Goal: Information Seeking & Learning: Learn about a topic

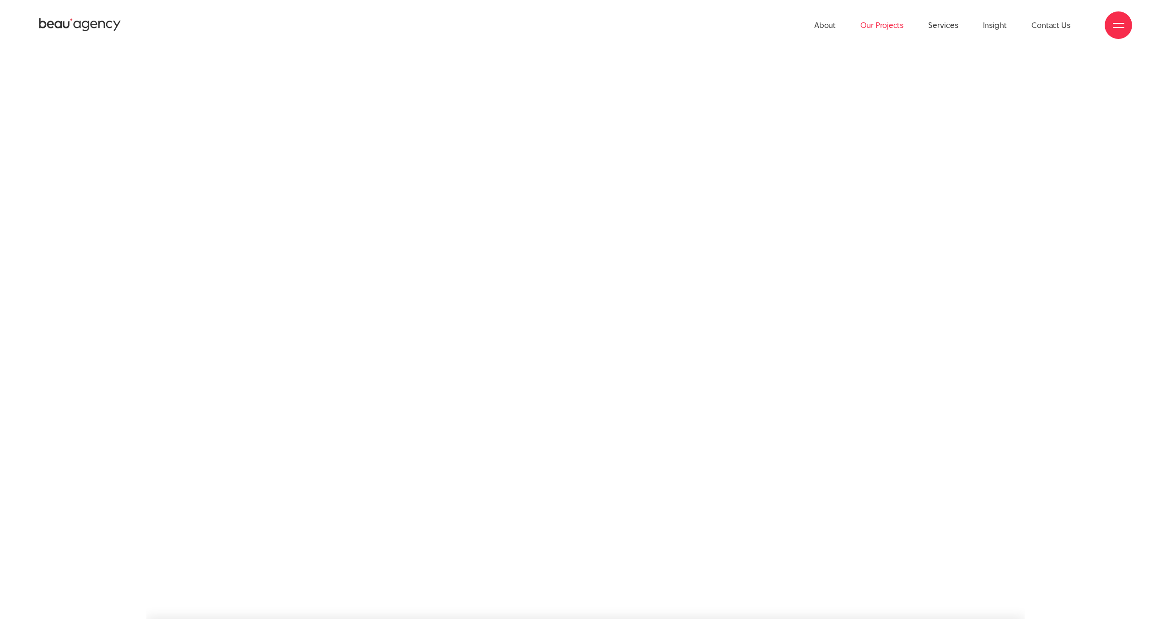
click at [883, 24] on link "Our Projects" at bounding box center [882, 25] width 43 height 50
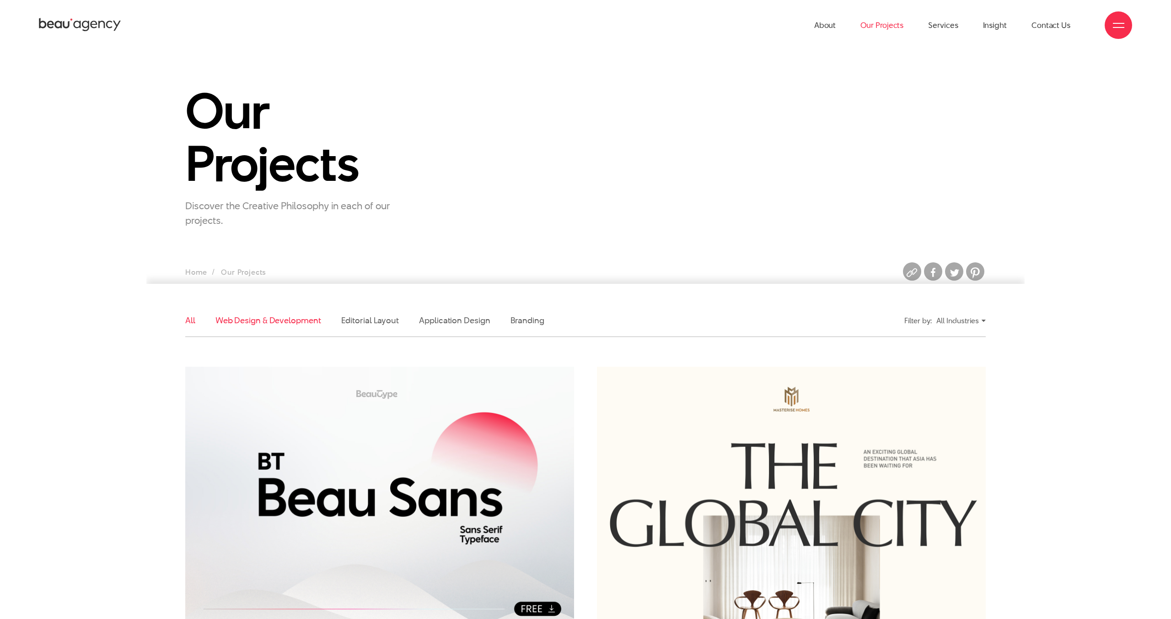
click at [253, 315] on link "Web Design & Development" at bounding box center [268, 319] width 106 height 11
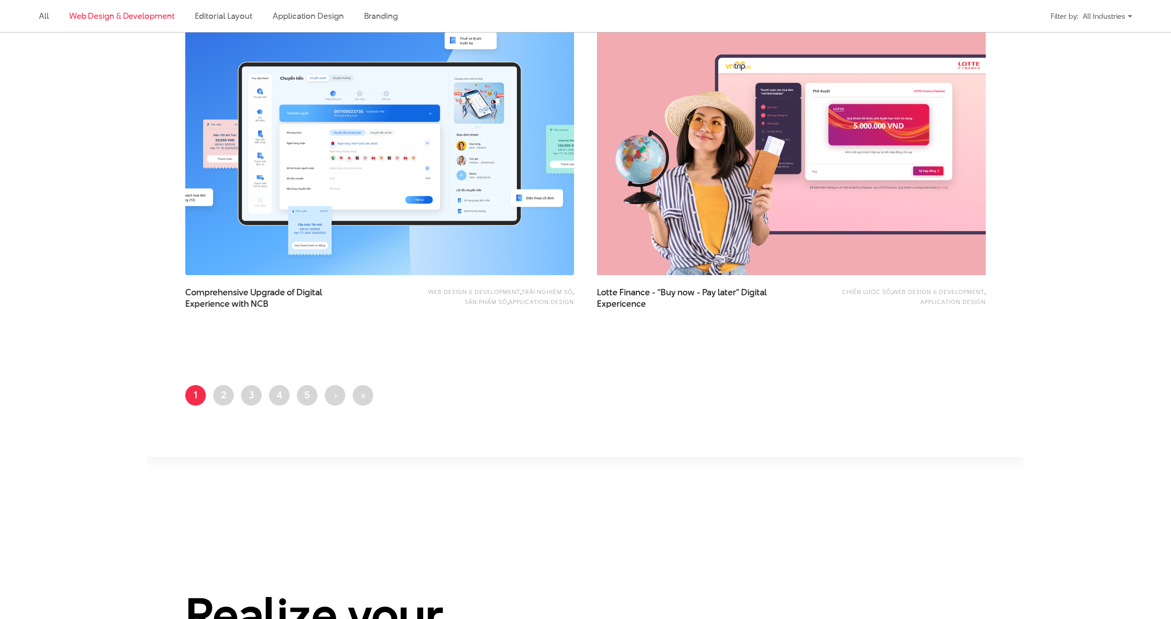
scroll to position [1747, 0]
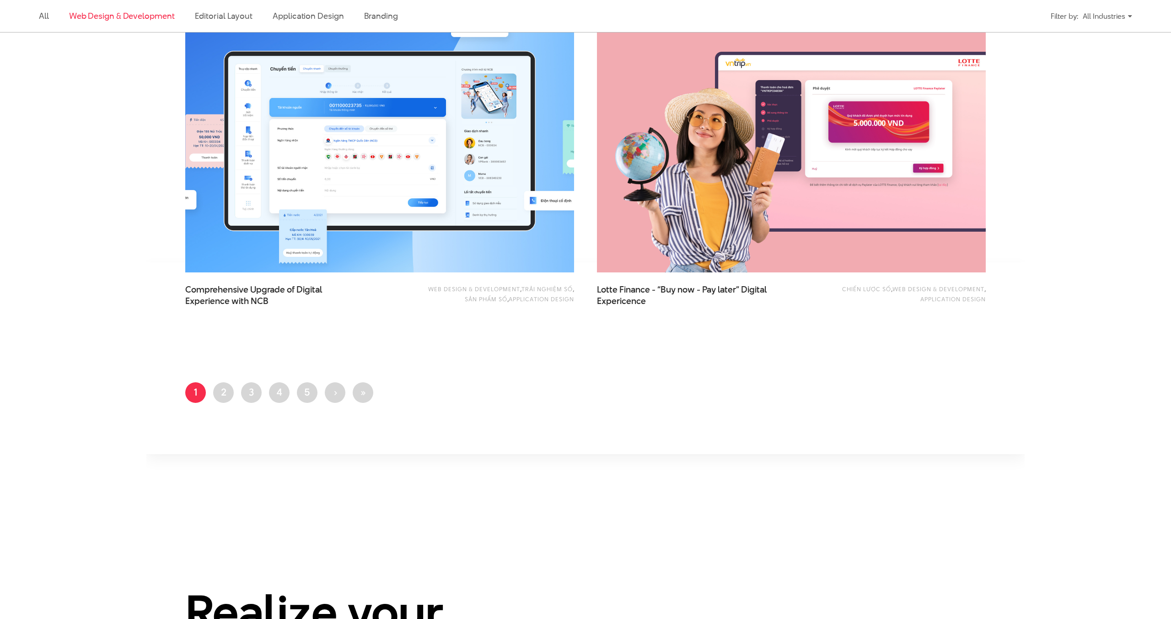
click at [355, 82] on img at bounding box center [380, 142] width 428 height 286
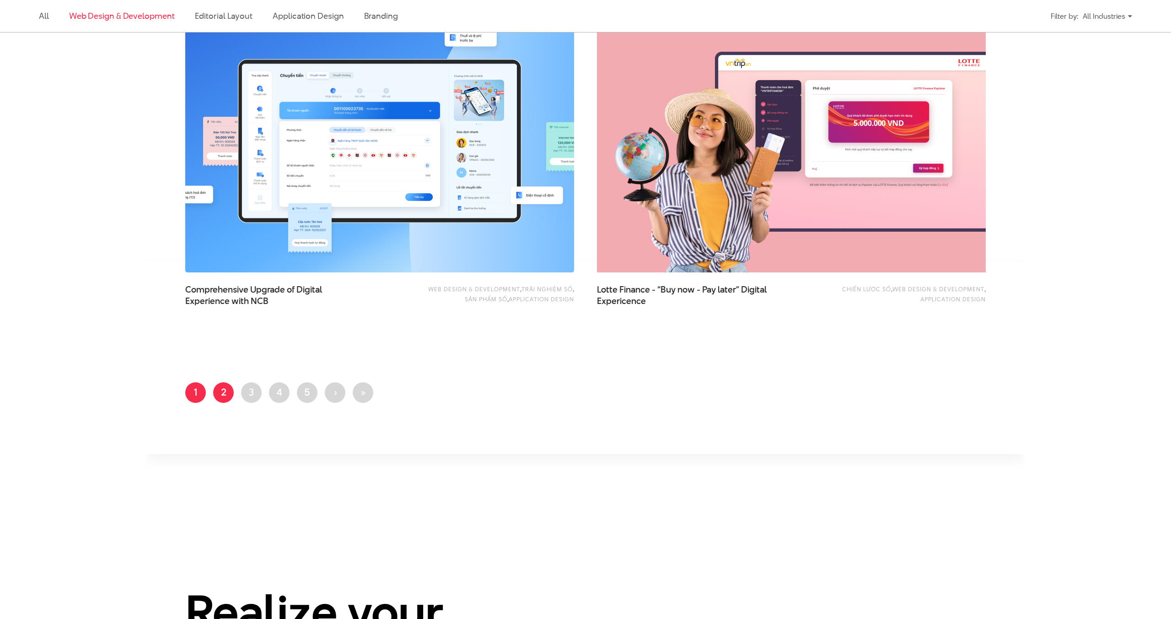
click at [229, 397] on link "Page 2" at bounding box center [223, 392] width 21 height 21
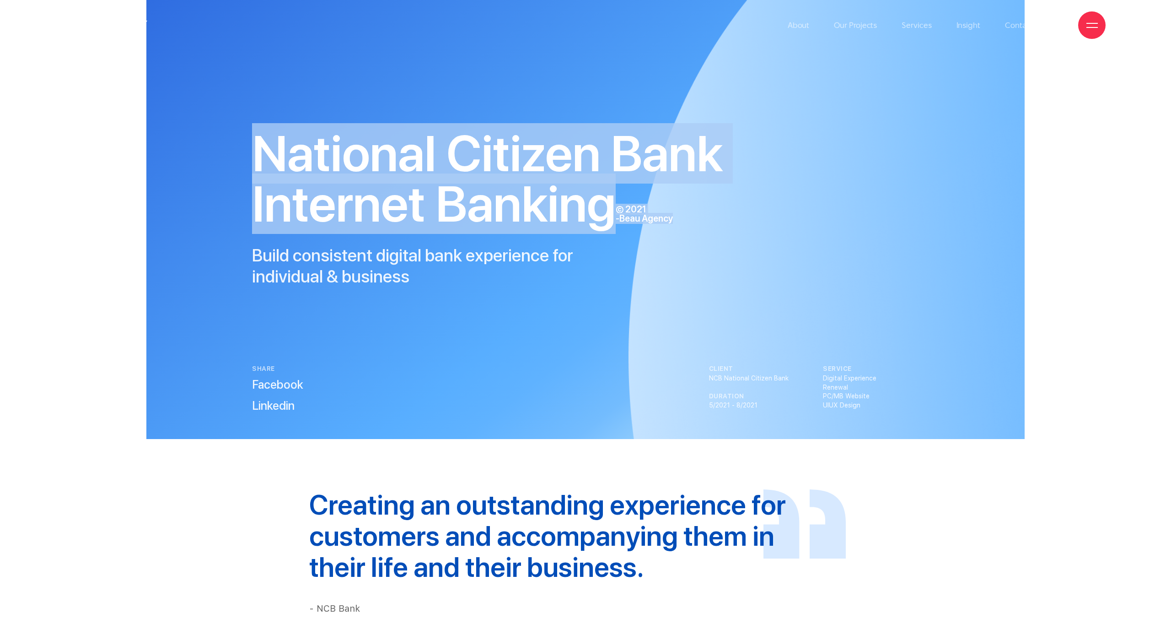
drag, startPoint x: 579, startPoint y: 162, endPoint x: 722, endPoint y: 241, distance: 164.0
click at [711, 243] on div "National Citizen Bank Internet Banking © 2021 -Beau Agency Build consistent dig…" at bounding box center [500, 207] width 496 height 158
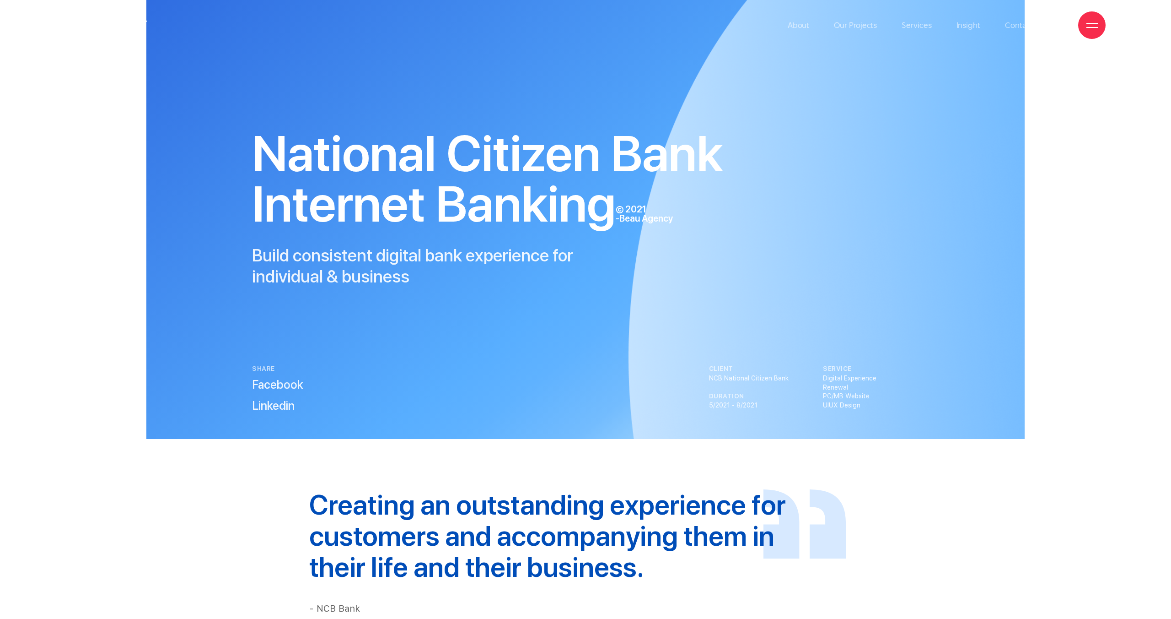
click at [753, 242] on div "National Citizen Bank Internet Banking © 2021 -Beau Agency Build consistent dig…" at bounding box center [500, 211] width 514 height 166
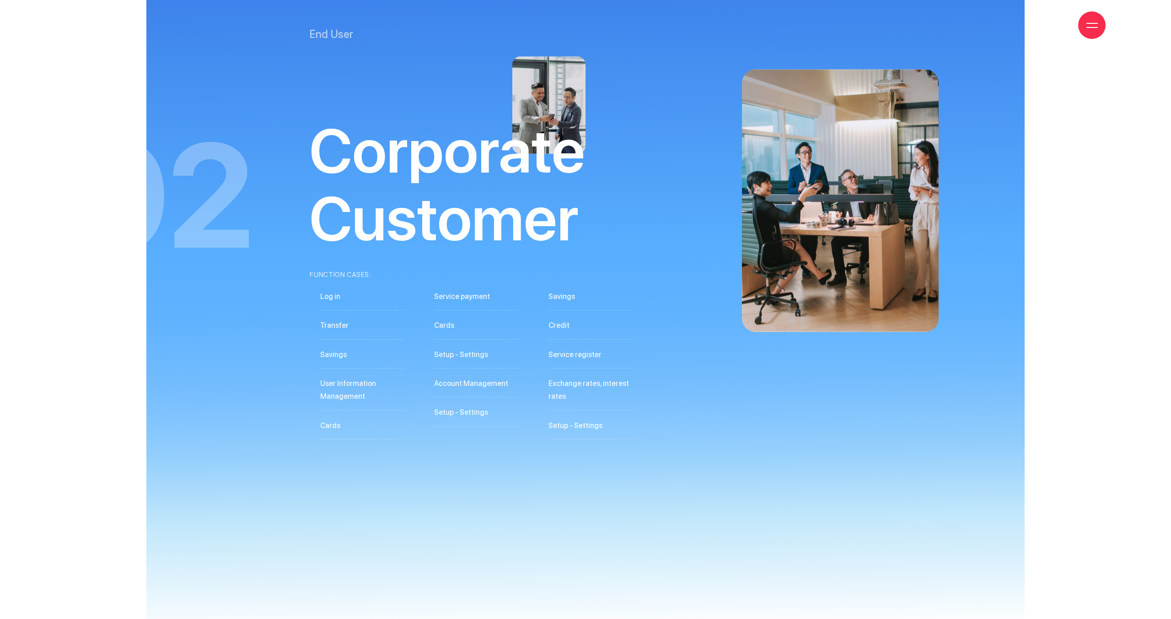
scroll to position [10080, 0]
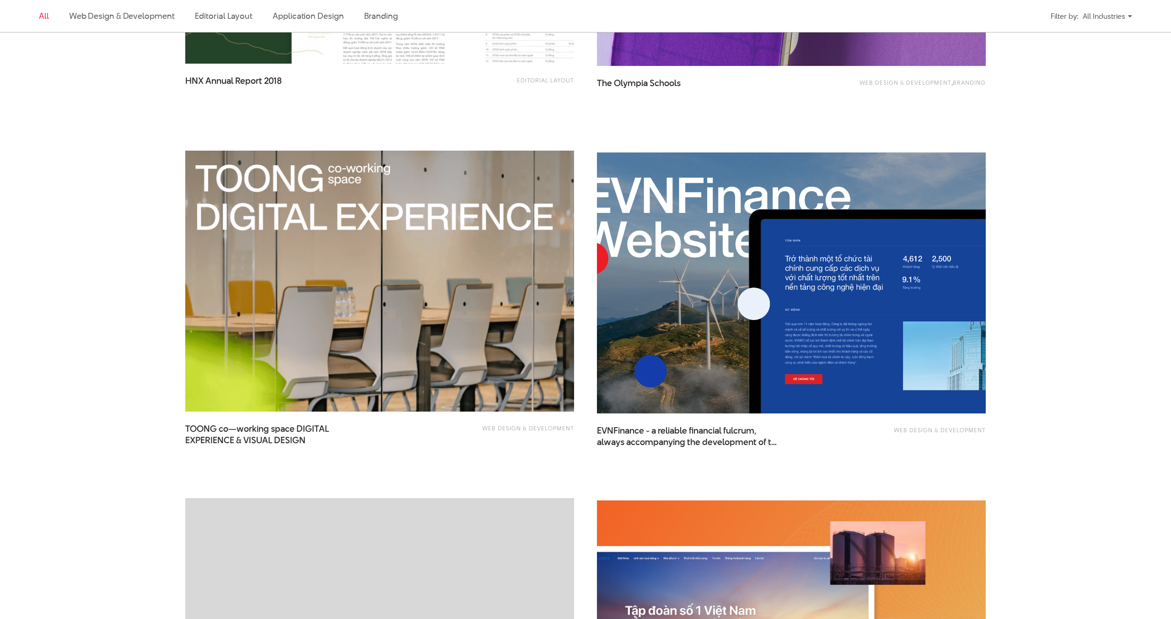
scroll to position [928, 0]
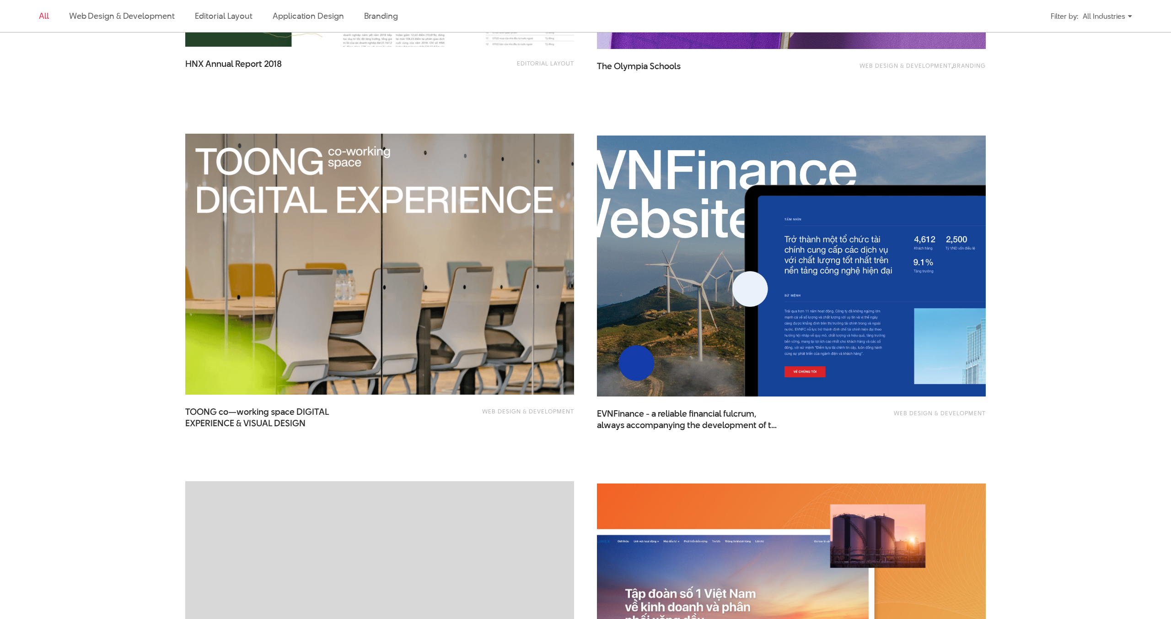
click at [689, 277] on img at bounding box center [792, 266] width 428 height 286
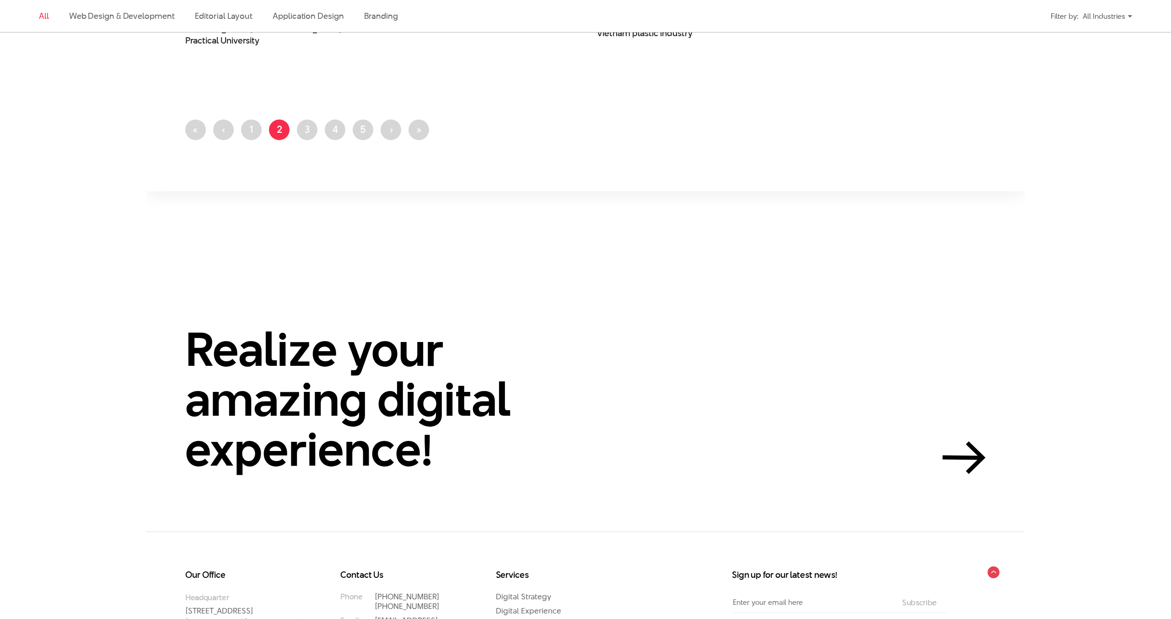
scroll to position [2365, 0]
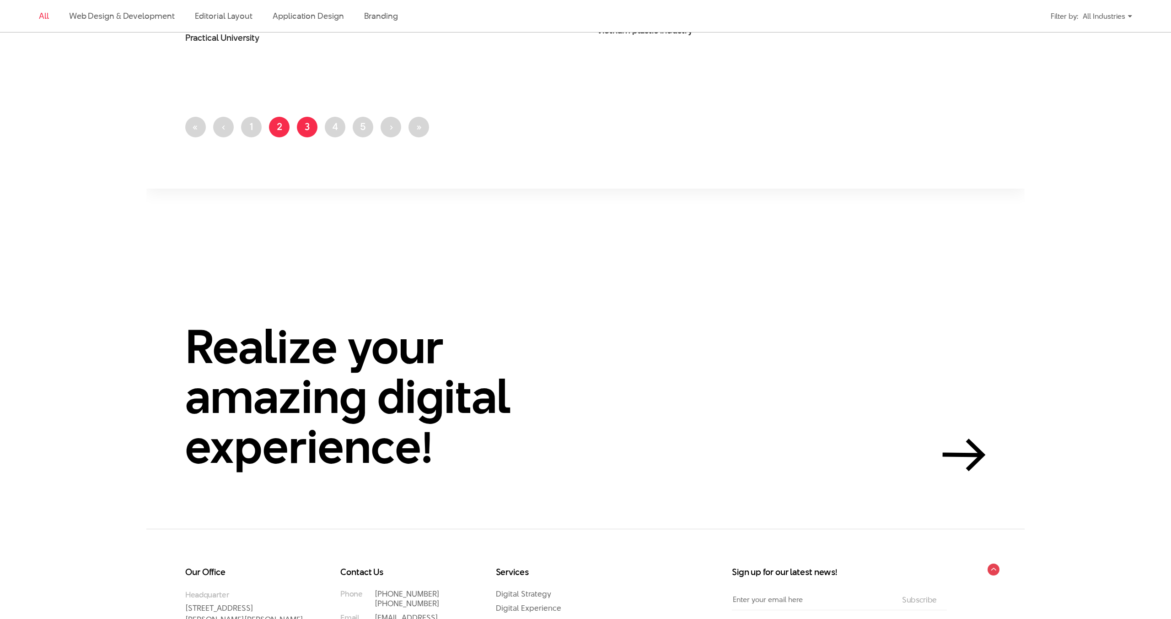
click at [306, 126] on link "Page 3" at bounding box center [307, 127] width 21 height 21
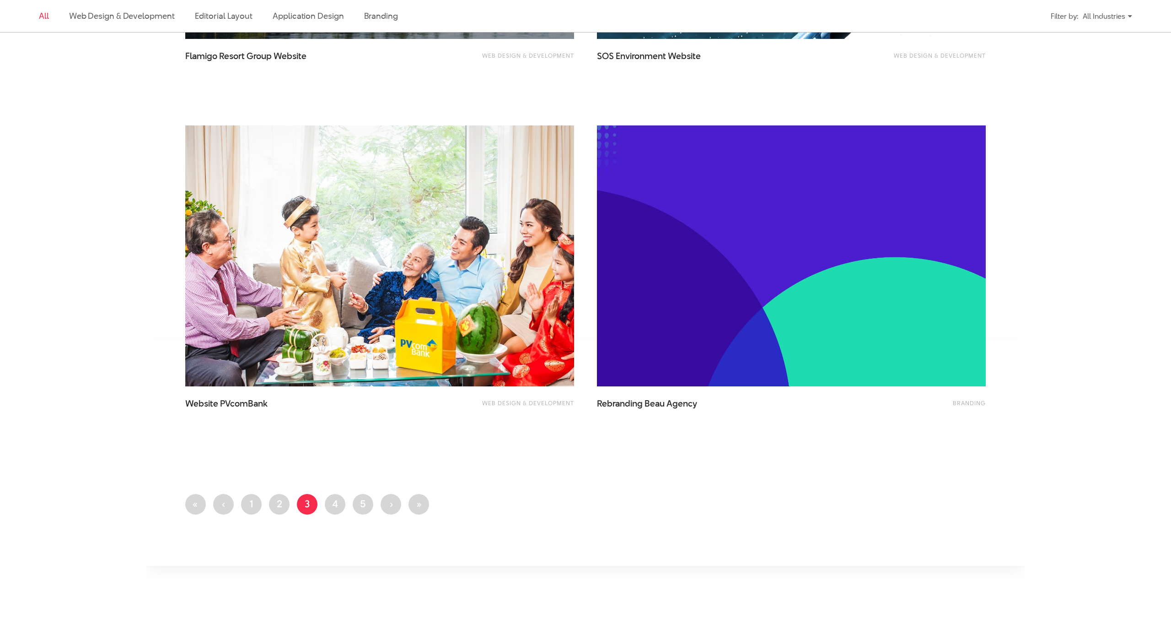
scroll to position [2152, 0]
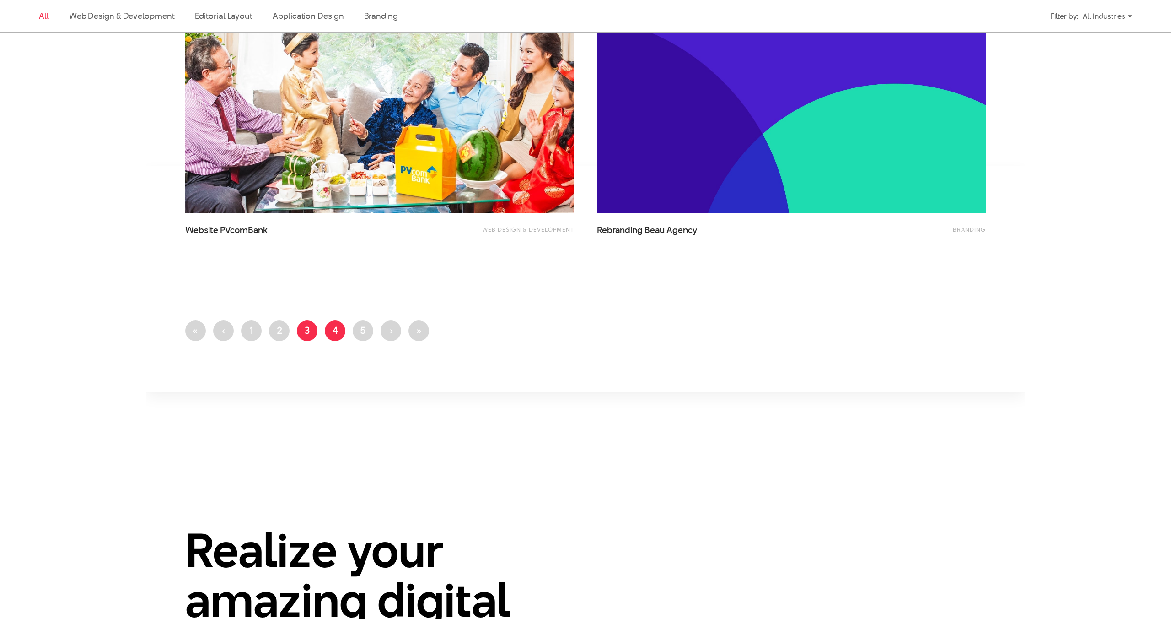
click at [335, 335] on link "Page 4" at bounding box center [335, 330] width 21 height 21
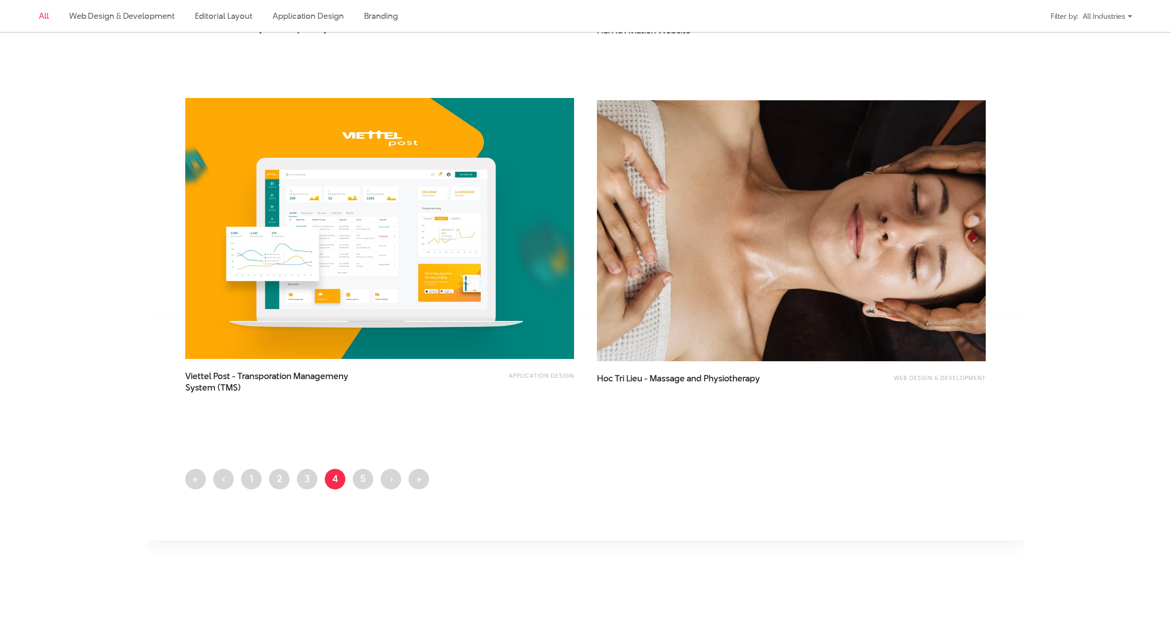
scroll to position [2018, 0]
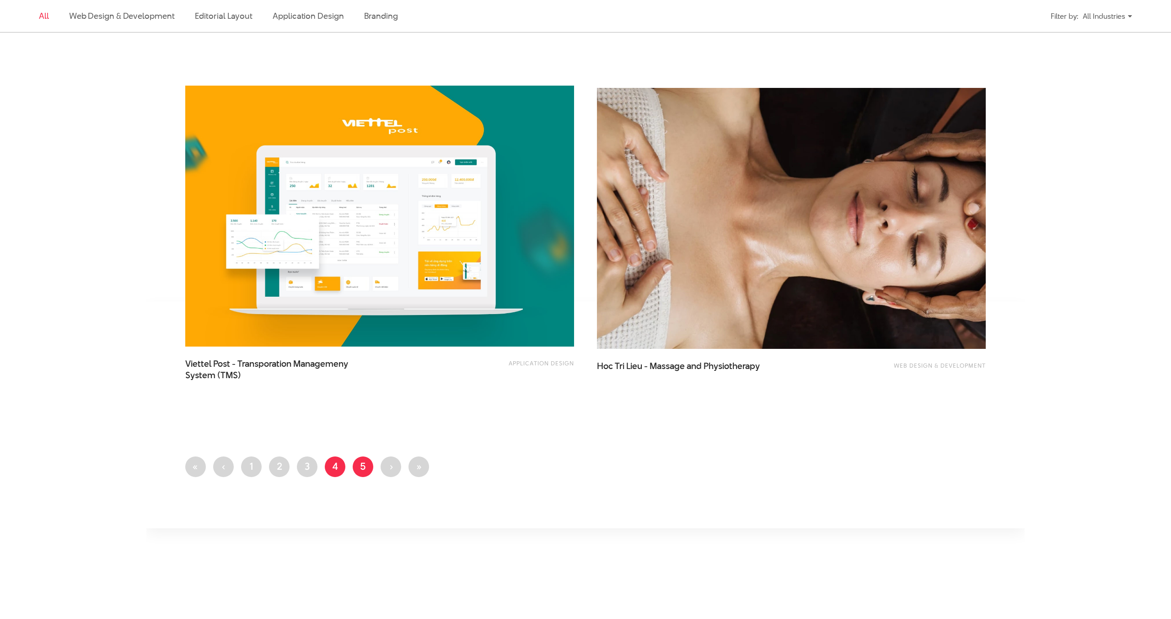
click at [363, 462] on link "Page 5" at bounding box center [363, 466] width 21 height 21
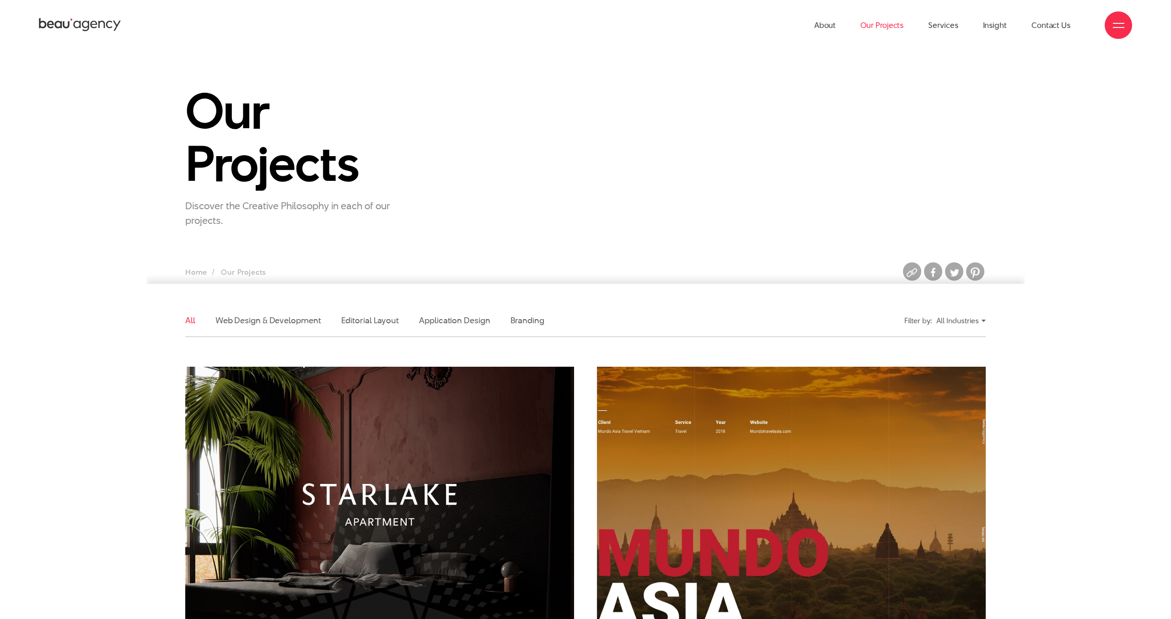
click at [895, 24] on link "Our Projects" at bounding box center [882, 25] width 43 height 50
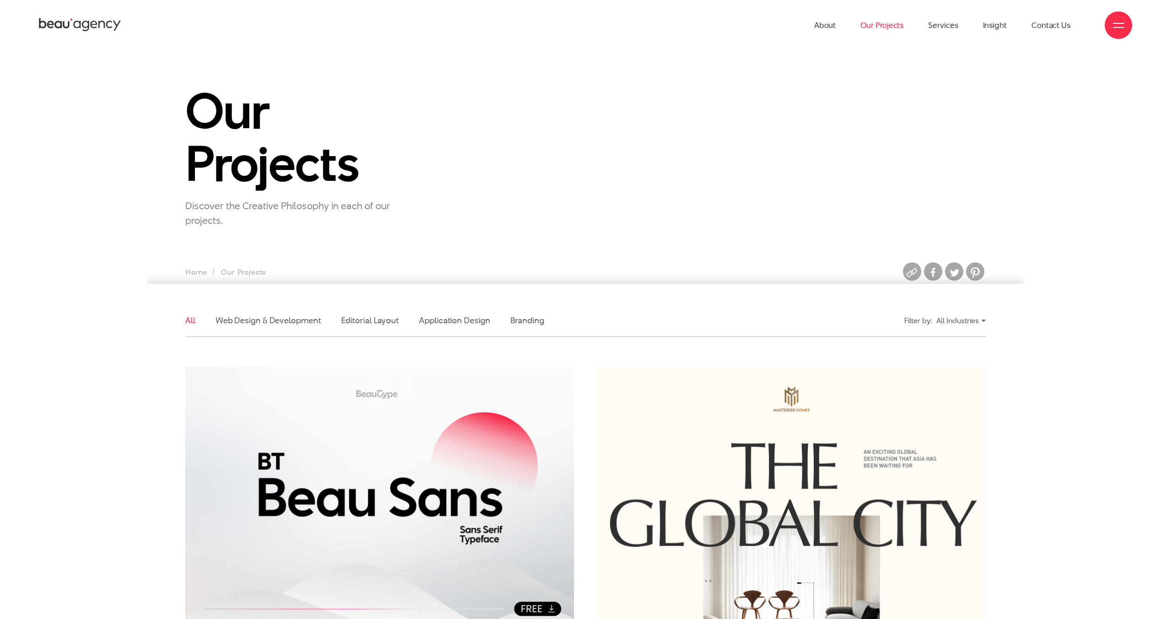
click at [972, 319] on div "All Industries" at bounding box center [961, 320] width 49 height 16
click at [953, 344] on link "Banking & Finance" at bounding box center [944, 343] width 65 height 11
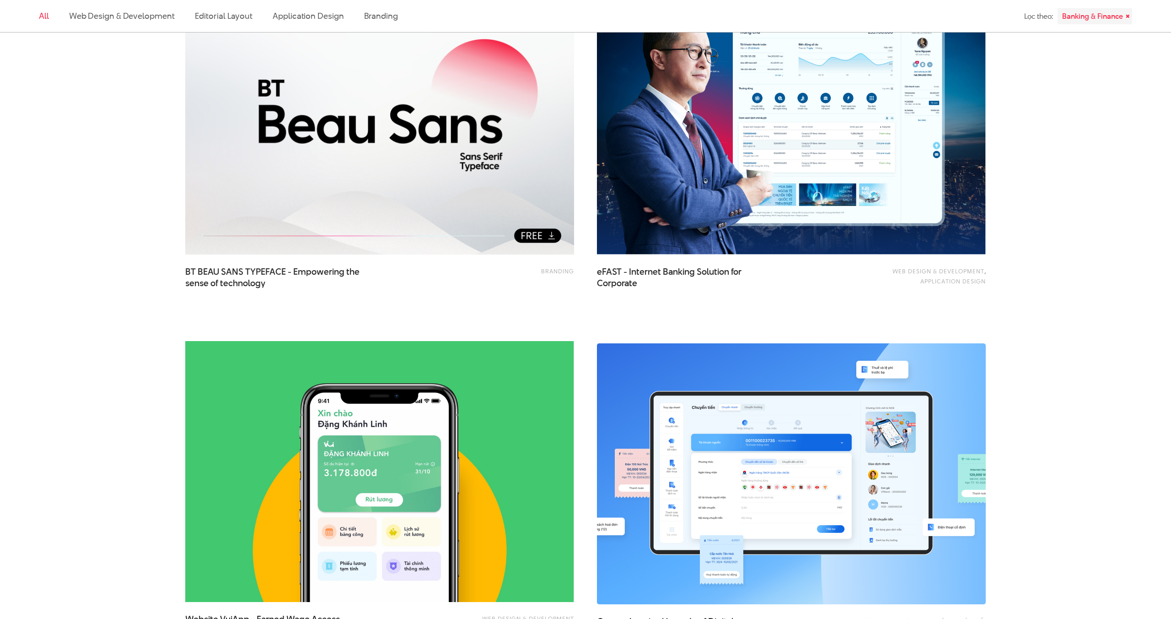
scroll to position [361, 0]
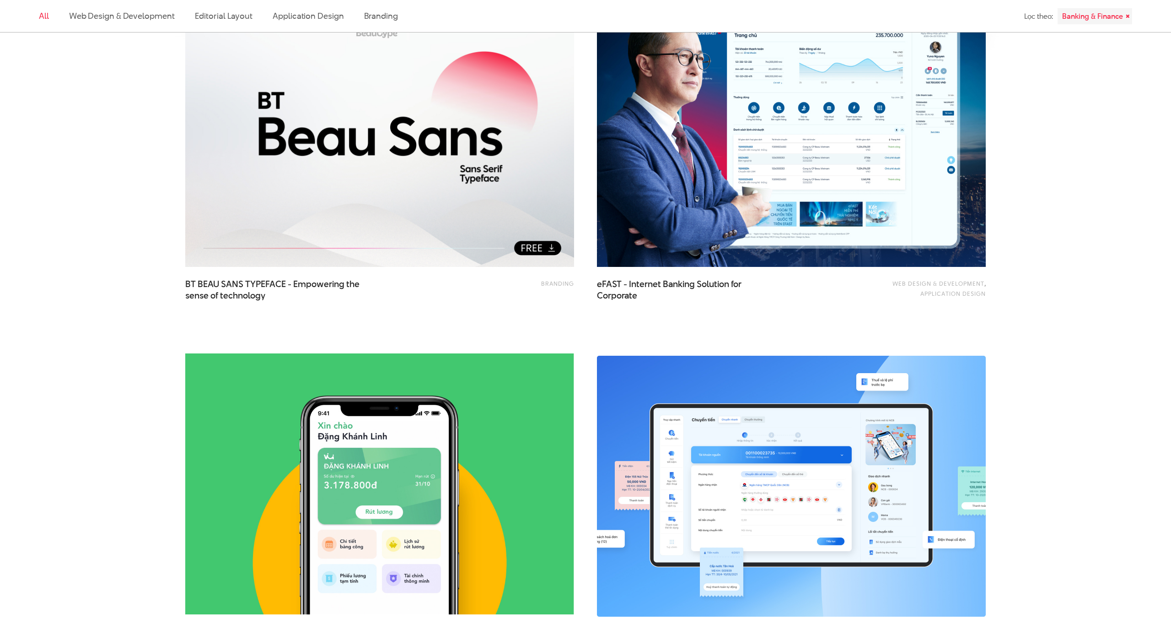
click at [703, 202] on img at bounding box center [792, 136] width 428 height 286
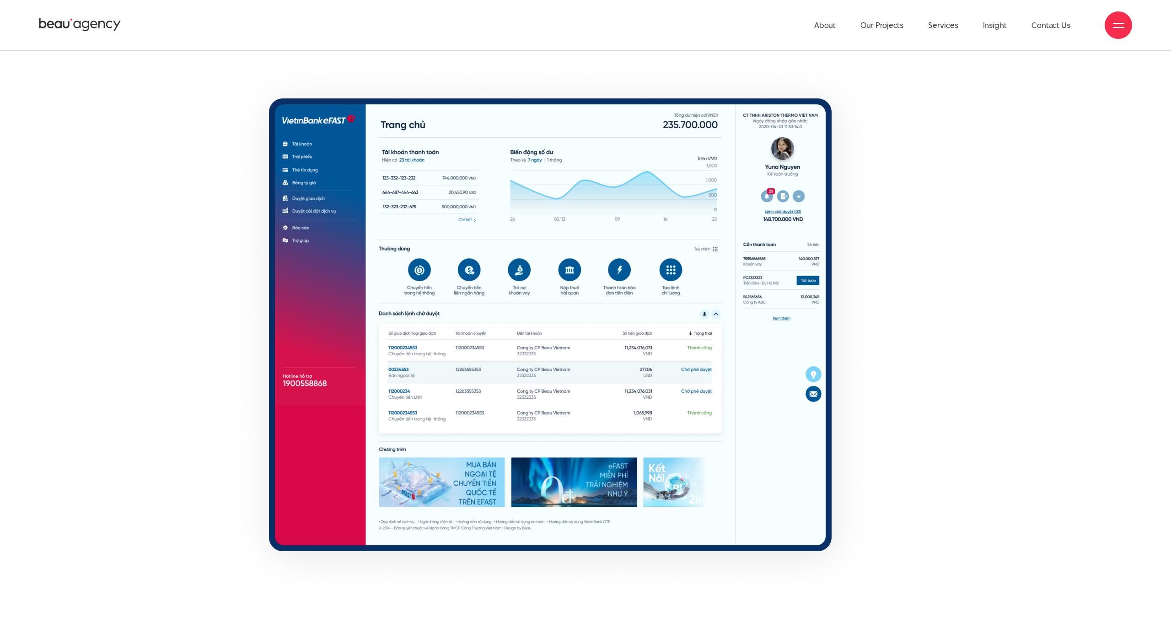
scroll to position [6092, 0]
